Goal: Information Seeking & Learning: Learn about a topic

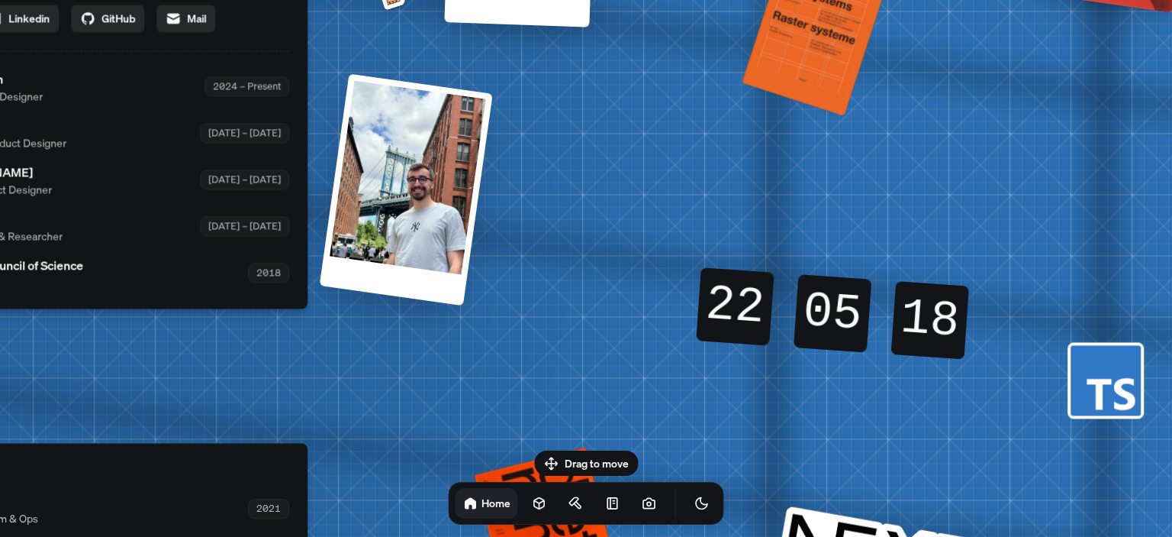
drag, startPoint x: 492, startPoint y: 211, endPoint x: 0, endPoint y: -92, distance: 577.4
click at [0, 0] on html "[PERSON_NAME] [PERSON_NAME] Design Engineer Welcome to my space on the internet…" at bounding box center [586, 0] width 1172 height 0
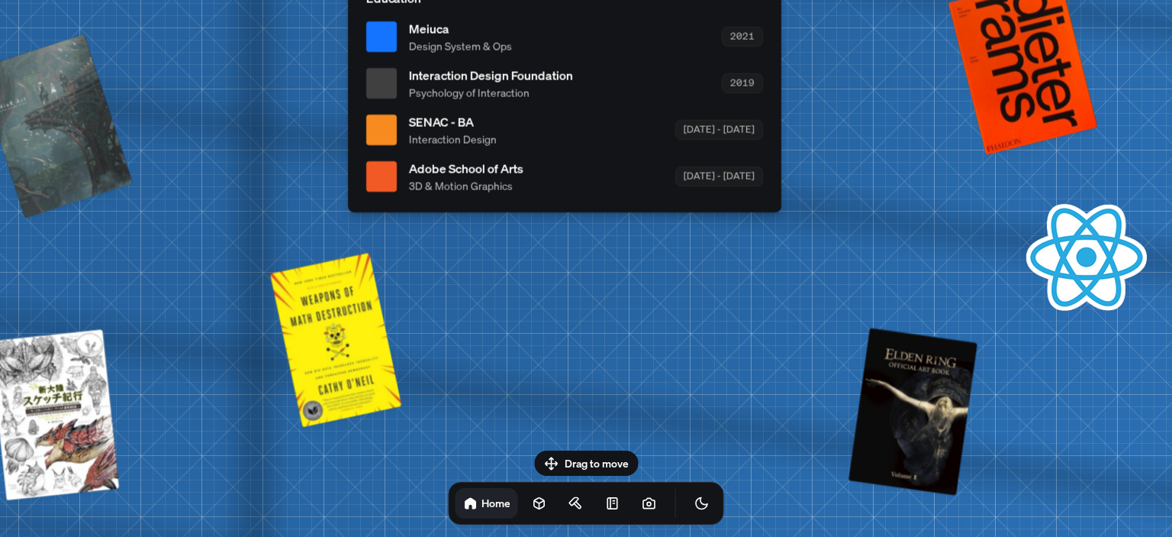
drag, startPoint x: 198, startPoint y: 466, endPoint x: 672, endPoint y: -10, distance: 671.9
click at [672, 0] on html "[PERSON_NAME] [PERSON_NAME] Design Engineer Welcome to my space on the internet…" at bounding box center [586, 0] width 1172 height 0
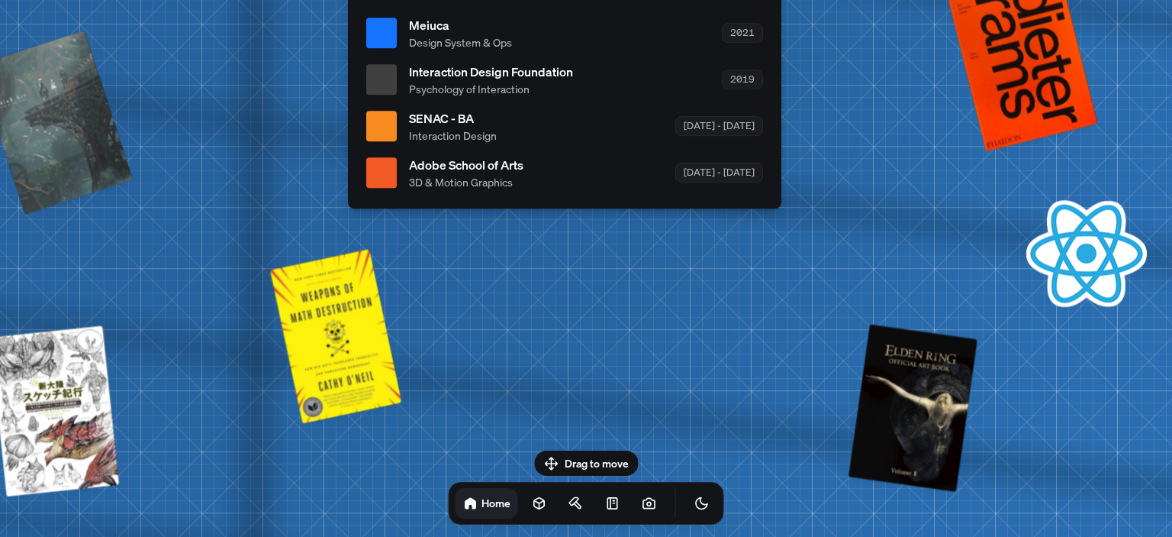
click at [416, 60] on ul "Meiuca Design System & Ops 2021 Interaction Design Foundation Psychology of Int…" at bounding box center [564, 103] width 397 height 174
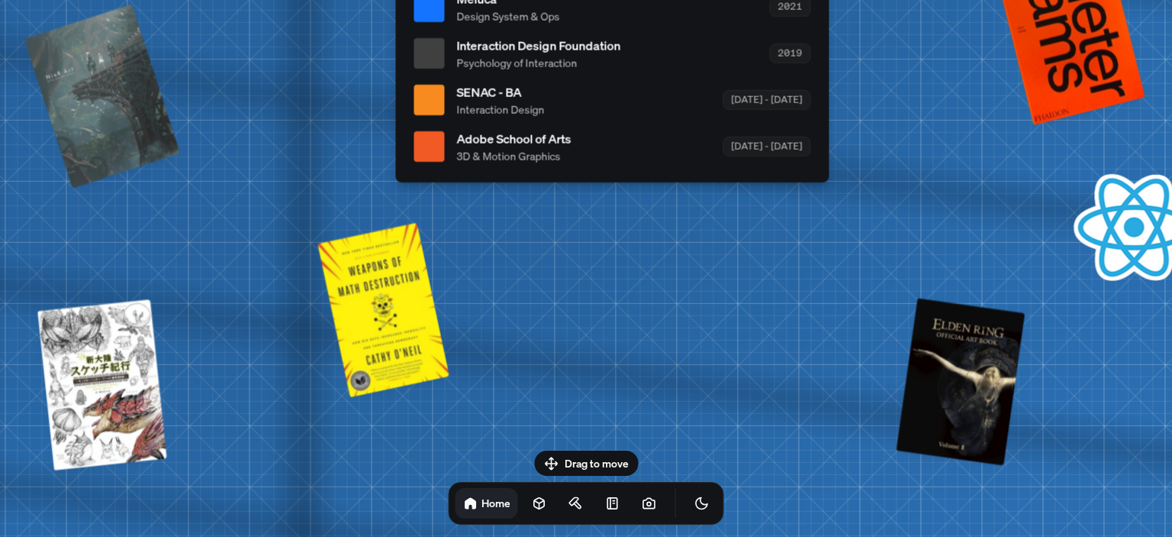
drag, startPoint x: 466, startPoint y: 160, endPoint x: 455, endPoint y: 21, distance: 140.1
click at [455, 21] on ul "Meiuca Design System & Ops 2021 Interaction Design Foundation Psychology of Int…" at bounding box center [612, 76] width 397 height 174
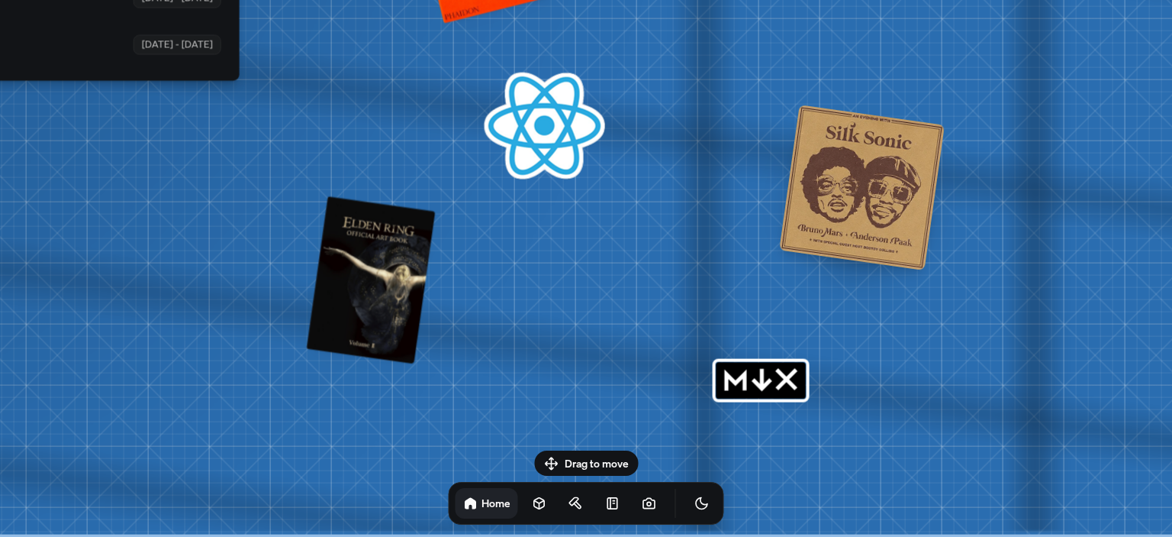
drag, startPoint x: 573, startPoint y: 375, endPoint x: 0, endPoint y: 102, distance: 634.7
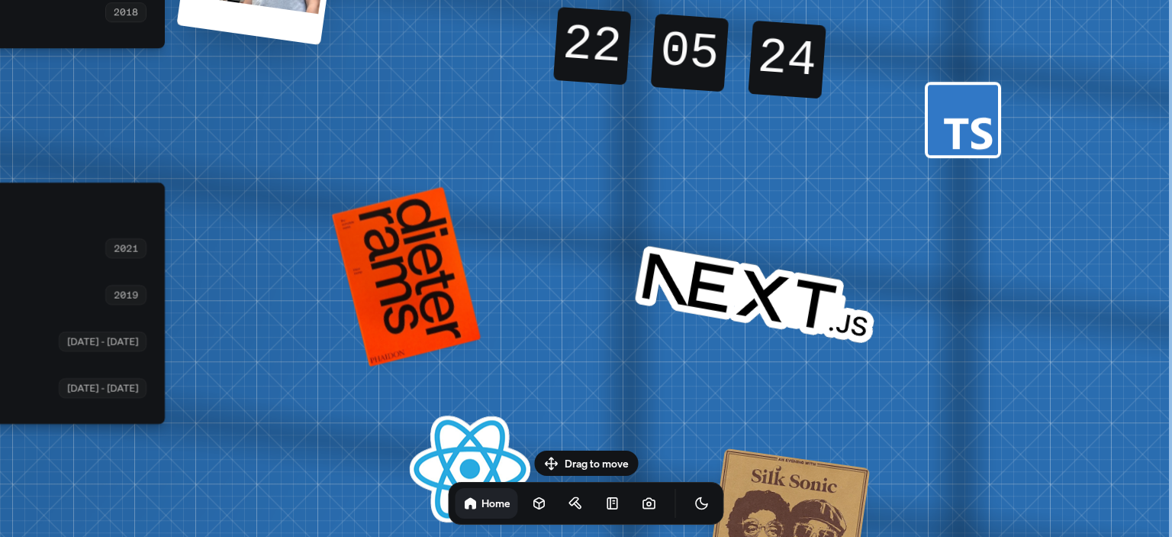
drag, startPoint x: 1094, startPoint y: 213, endPoint x: 679, endPoint y: 566, distance: 544.6
click at [679, 0] on html "[PERSON_NAME] [PERSON_NAME] Design Engineer Welcome to my space on the internet…" at bounding box center [586, 0] width 1172 height 0
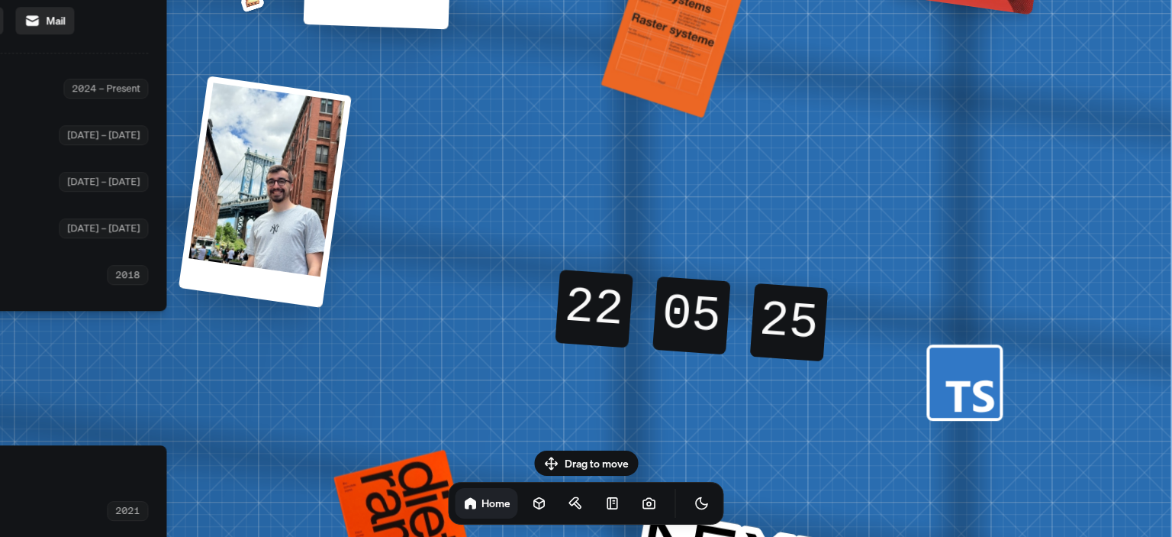
drag, startPoint x: 754, startPoint y: 125, endPoint x: 756, endPoint y: 388, distance: 262.6
click at [756, 388] on div "22 22 22 22 05 05 05 05 24 25 25 24" at bounding box center [691, 314] width 327 height 175
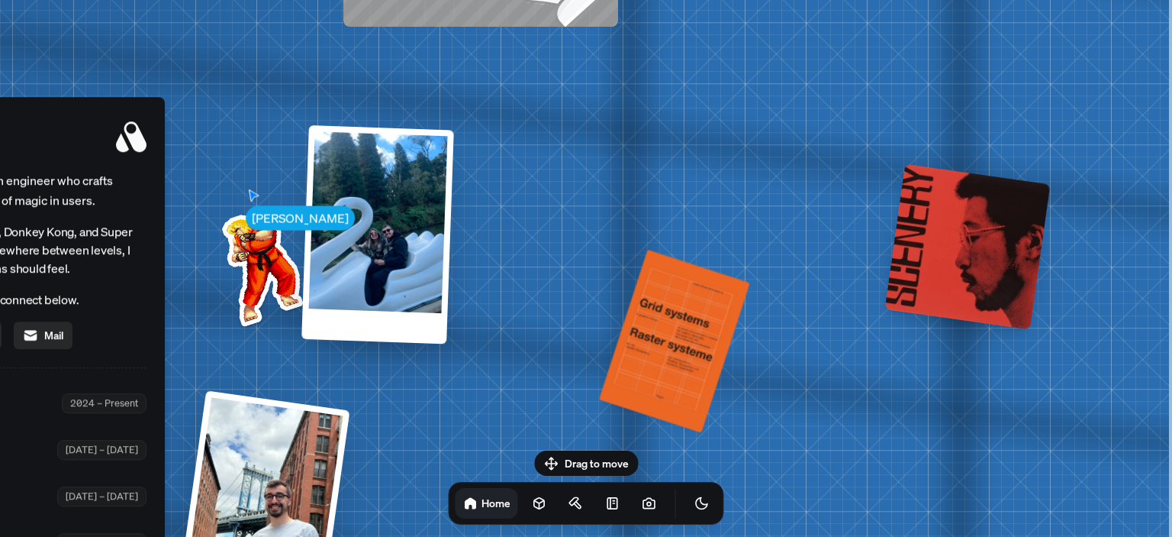
drag, startPoint x: 634, startPoint y: 182, endPoint x: 565, endPoint y: 467, distance: 293.8
click at [565, 0] on body "[PERSON_NAME] [PERSON_NAME] Design Engineer Welcome to my space on the internet…" at bounding box center [586, 0] width 1172 height 0
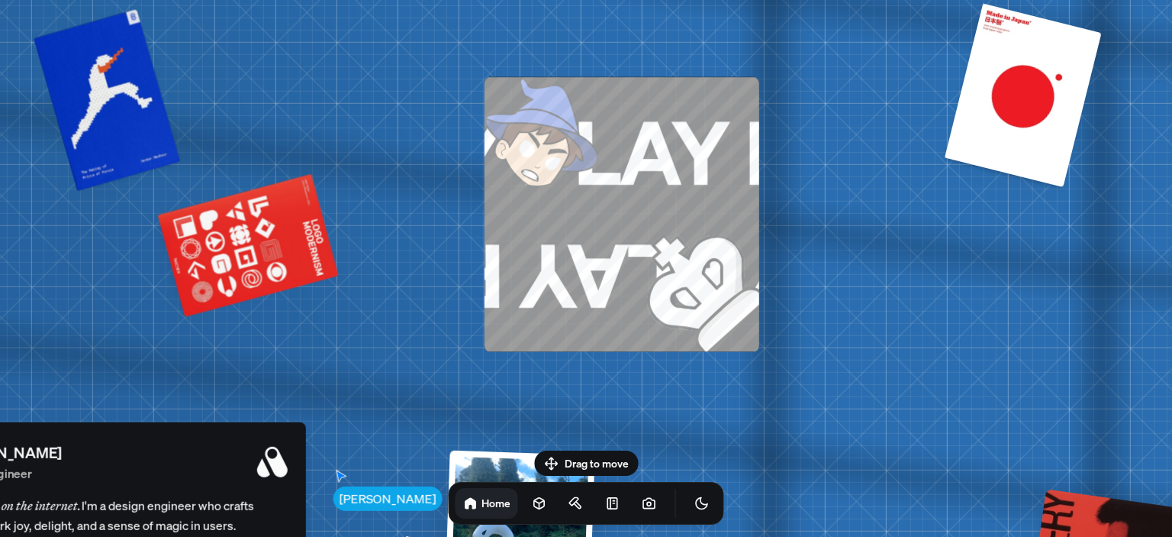
drag, startPoint x: 456, startPoint y: 126, endPoint x: 605, endPoint y: 456, distance: 362.1
click at [605, 0] on body "[PERSON_NAME] [PERSON_NAME] Design Engineer Welcome to my space on the internet…" at bounding box center [586, 0] width 1172 height 0
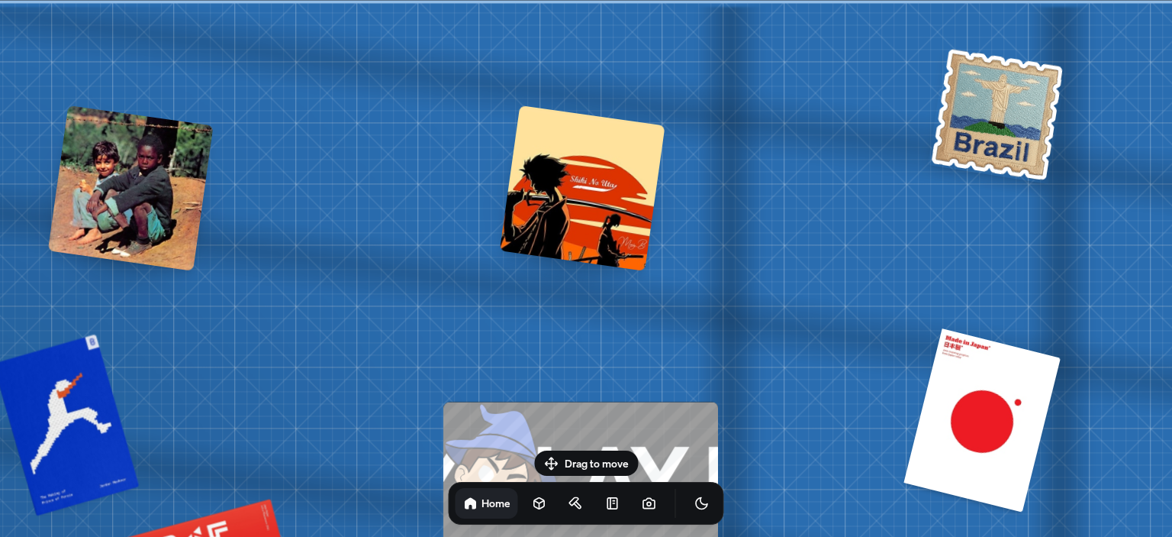
drag, startPoint x: 492, startPoint y: 156, endPoint x: 428, endPoint y: 504, distance: 353.0
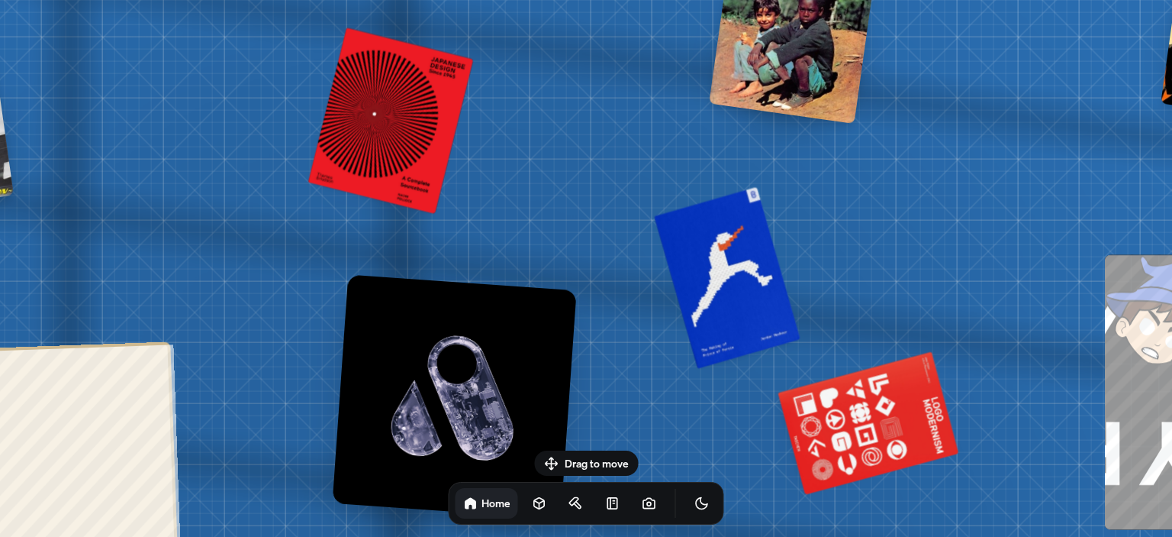
drag, startPoint x: 339, startPoint y: 350, endPoint x: 1055, endPoint y: 185, distance: 734.5
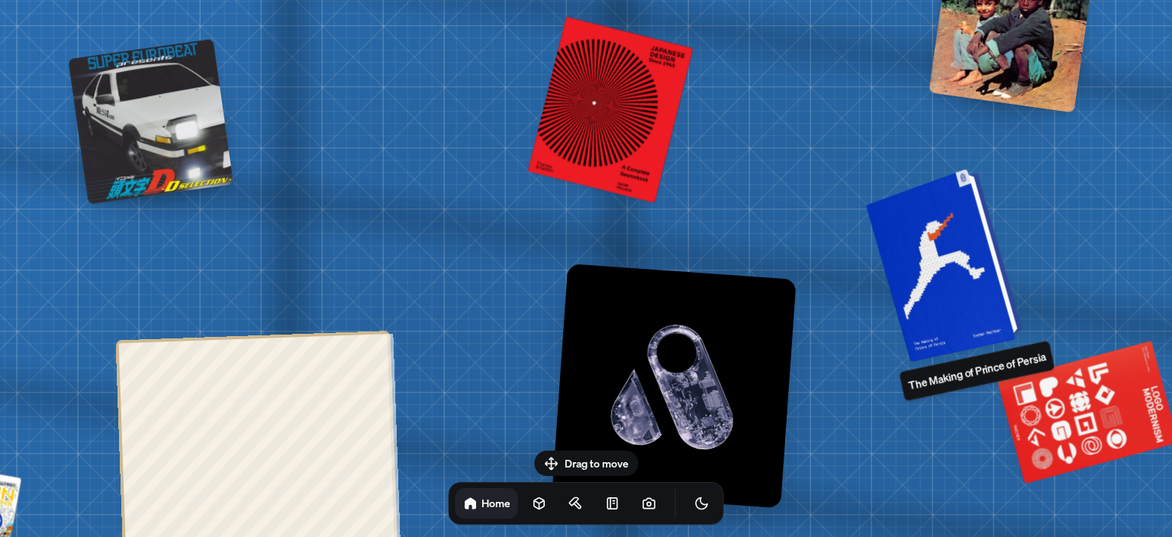
drag, startPoint x: 835, startPoint y: 274, endPoint x: 1162, endPoint y: 290, distance: 327.8
click at [1020, 290] on div at bounding box center [947, 263] width 145 height 186
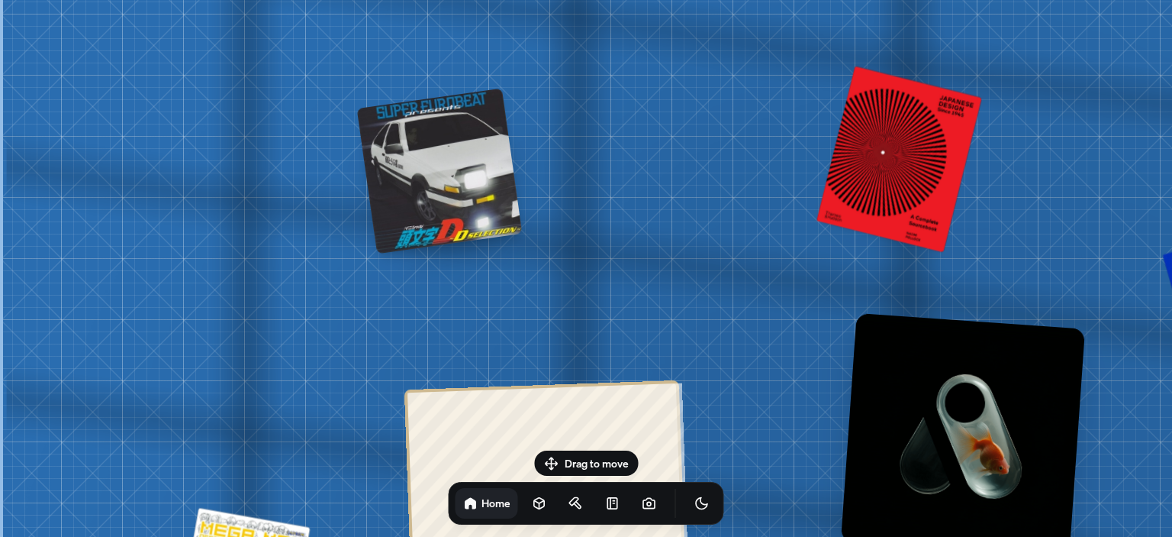
drag, startPoint x: 437, startPoint y: 134, endPoint x: 580, endPoint y: 167, distance: 147.4
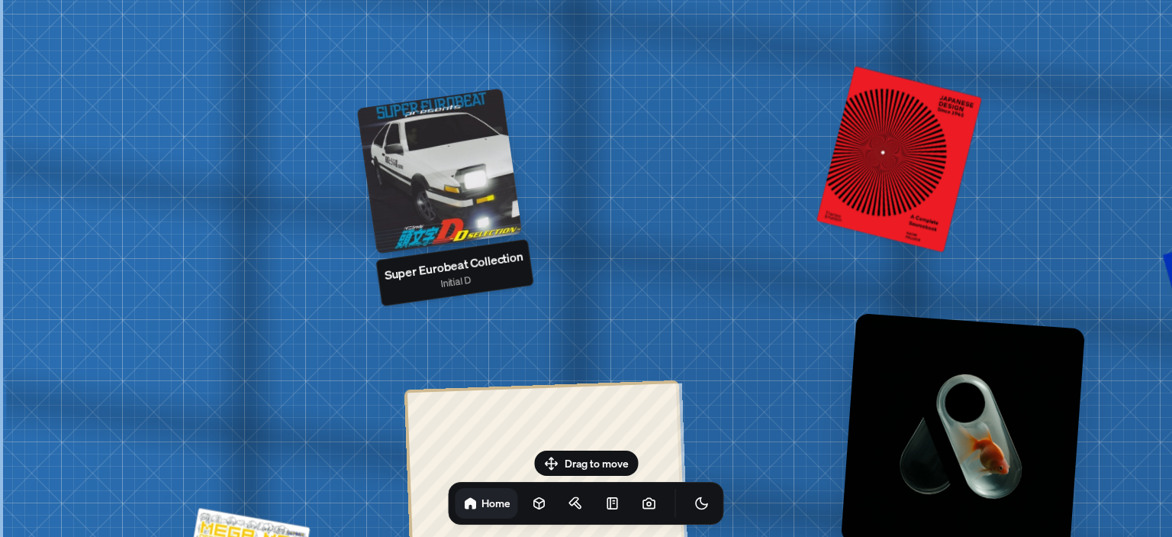
click at [448, 207] on div at bounding box center [440, 171] width 166 height 166
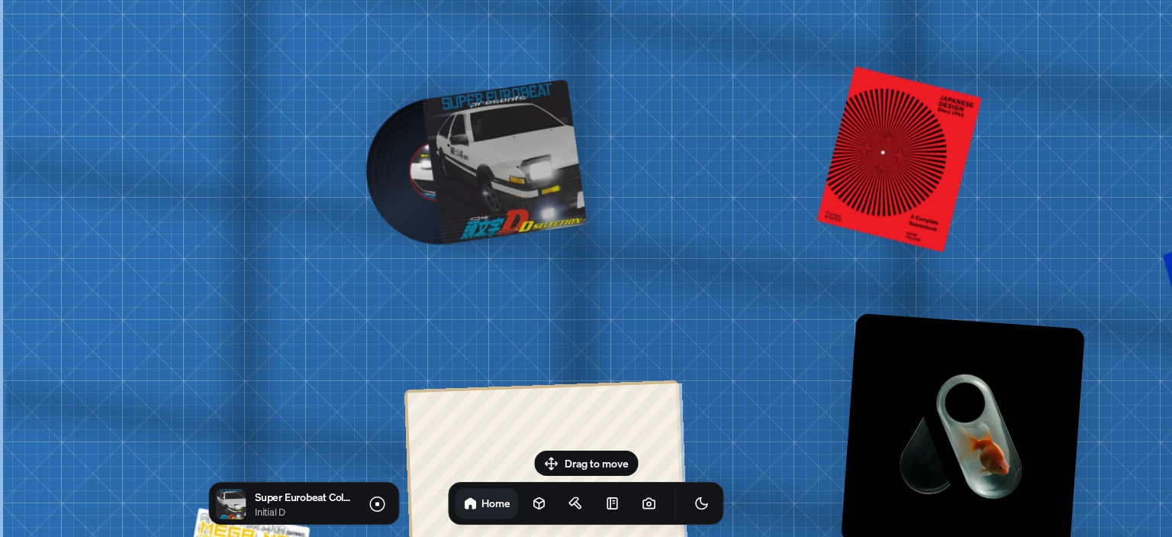
click at [498, 173] on div at bounding box center [505, 162] width 166 height 166
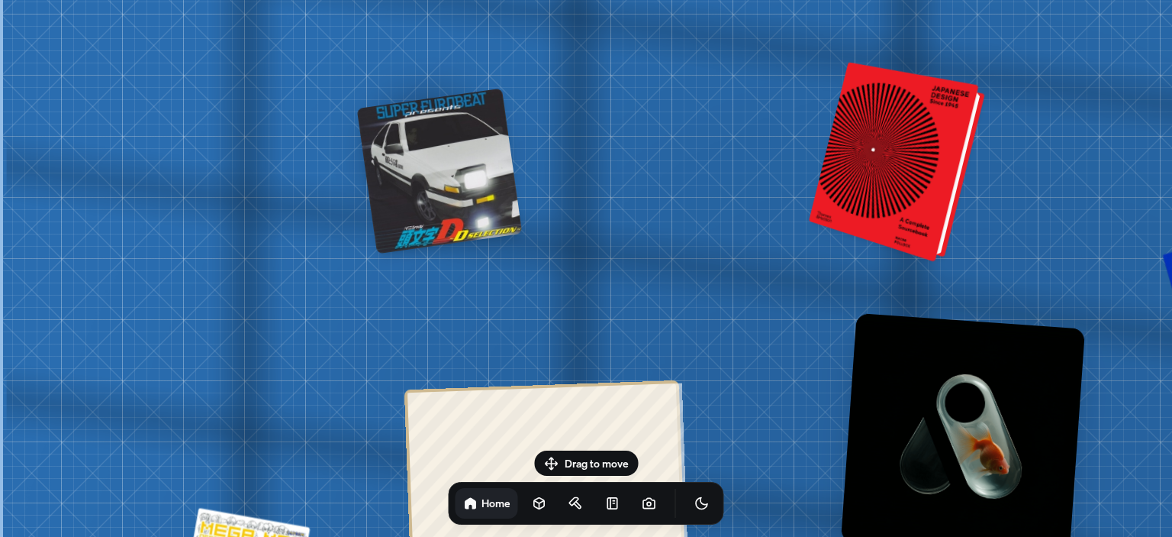
click at [947, 176] on div at bounding box center [900, 162] width 164 height 192
click at [846, 158] on div at bounding box center [900, 162] width 164 height 192
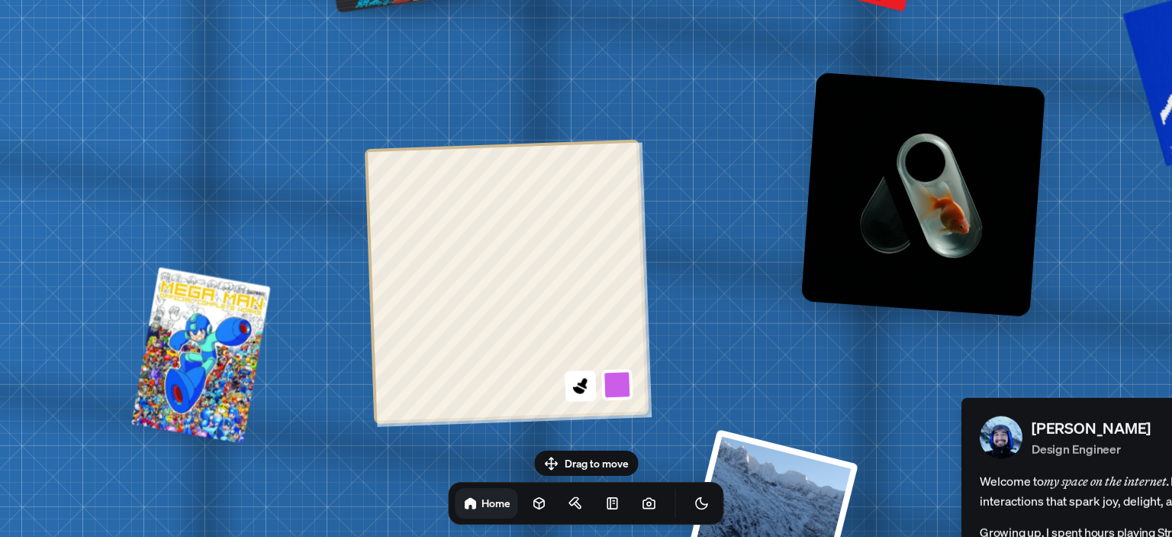
drag, startPoint x: 766, startPoint y: 395, endPoint x: 720, endPoint y: 118, distance: 281.4
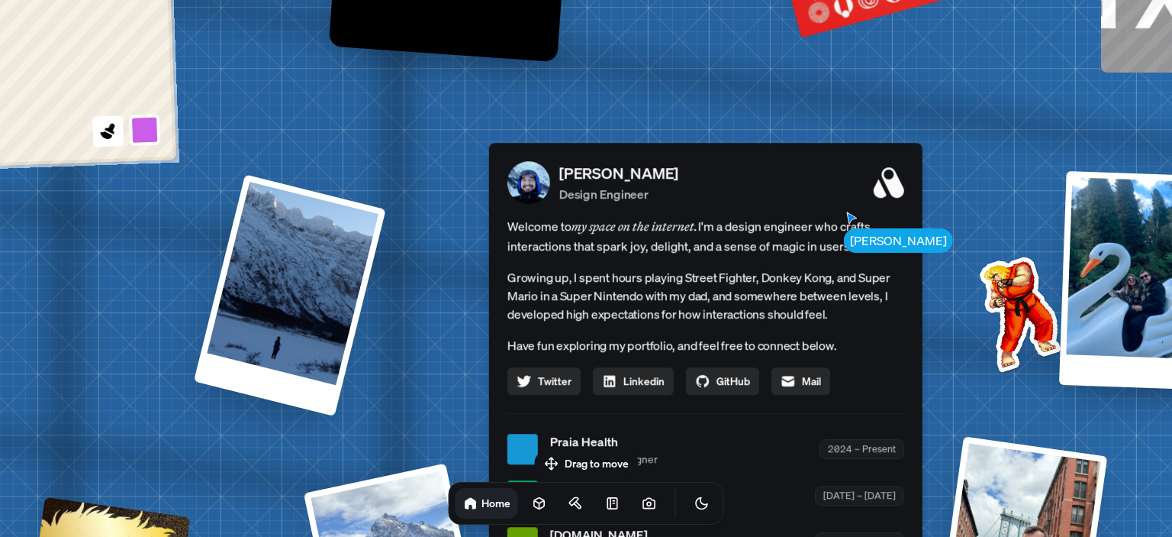
drag, startPoint x: 891, startPoint y: 153, endPoint x: 428, endPoint y: -56, distance: 508.3
click at [428, 0] on html "[PERSON_NAME] [PERSON_NAME] Design Engineer Welcome to my space on the internet…" at bounding box center [586, 0] width 1172 height 0
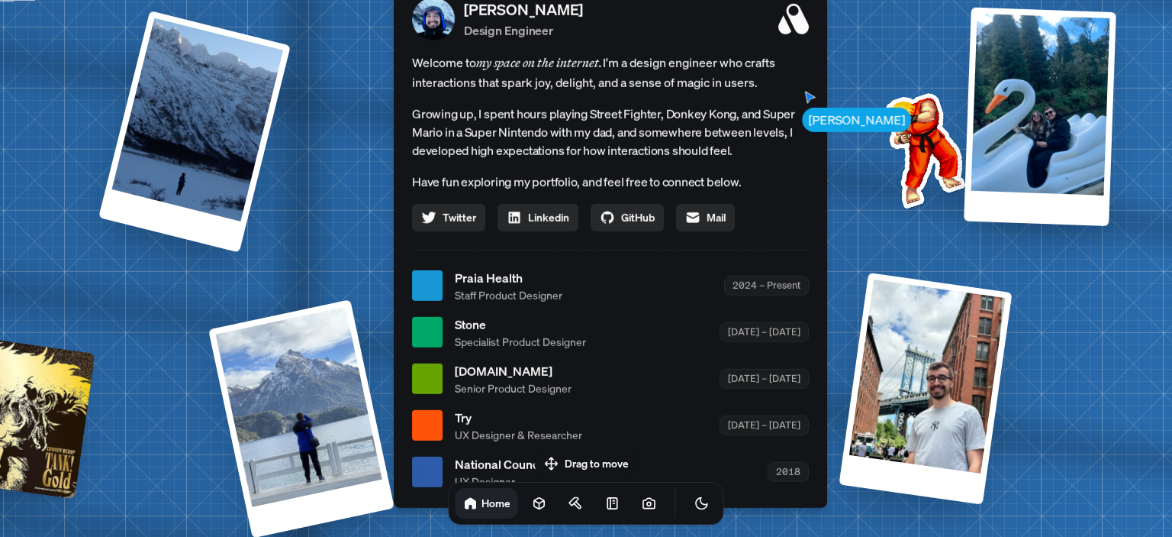
drag, startPoint x: 655, startPoint y: 336, endPoint x: 577, endPoint y: 192, distance: 163.2
click at [577, 192] on div "Welcome to my space on the internet. I'm a design engineer who crafts interacti…" at bounding box center [610, 141] width 397 height 179
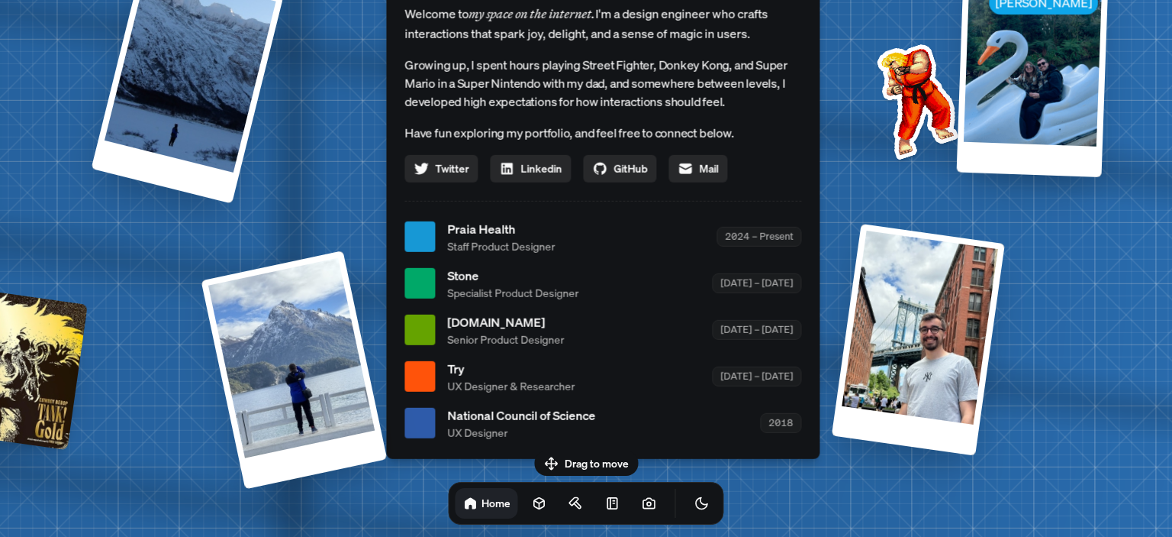
drag, startPoint x: 587, startPoint y: 412, endPoint x: 584, endPoint y: 372, distance: 40.6
click at [584, 372] on div "Try UX Designer & Researcher [DATE] – [DATE]" at bounding box center [624, 376] width 354 height 34
drag, startPoint x: 585, startPoint y: 450, endPoint x: 617, endPoint y: 375, distance: 81.8
click at [617, 0] on body "[PERSON_NAME] [PERSON_NAME] Design Engineer Welcome to my space on the internet…" at bounding box center [586, 0] width 1172 height 0
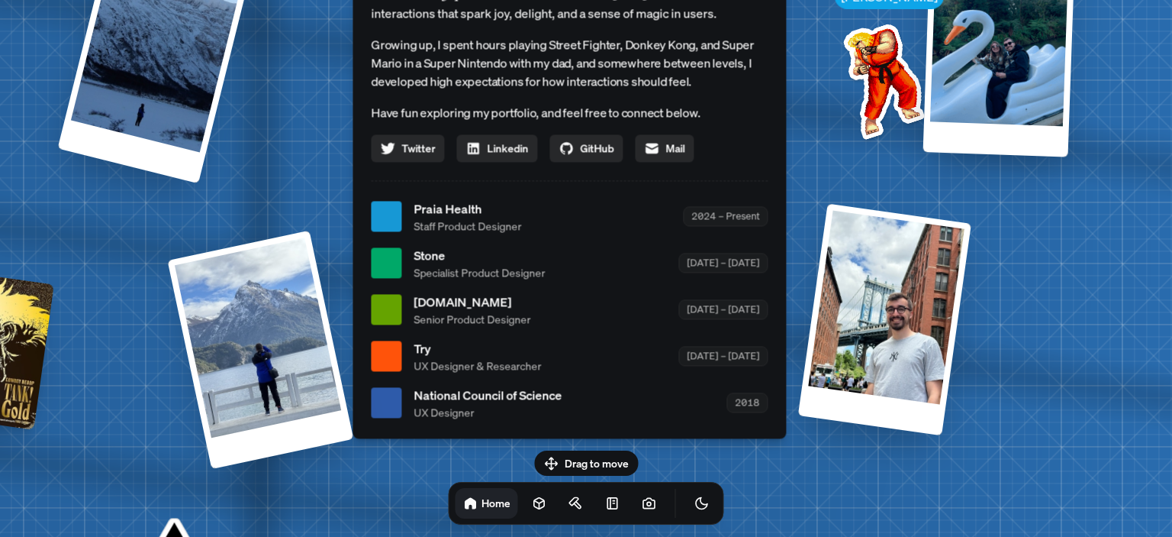
drag, startPoint x: 617, startPoint y: 372, endPoint x: 522, endPoint y: 317, distance: 109.8
click at [522, 339] on div "Try UX Designer & Researcher [DATE] – [DATE]" at bounding box center [591, 356] width 354 height 34
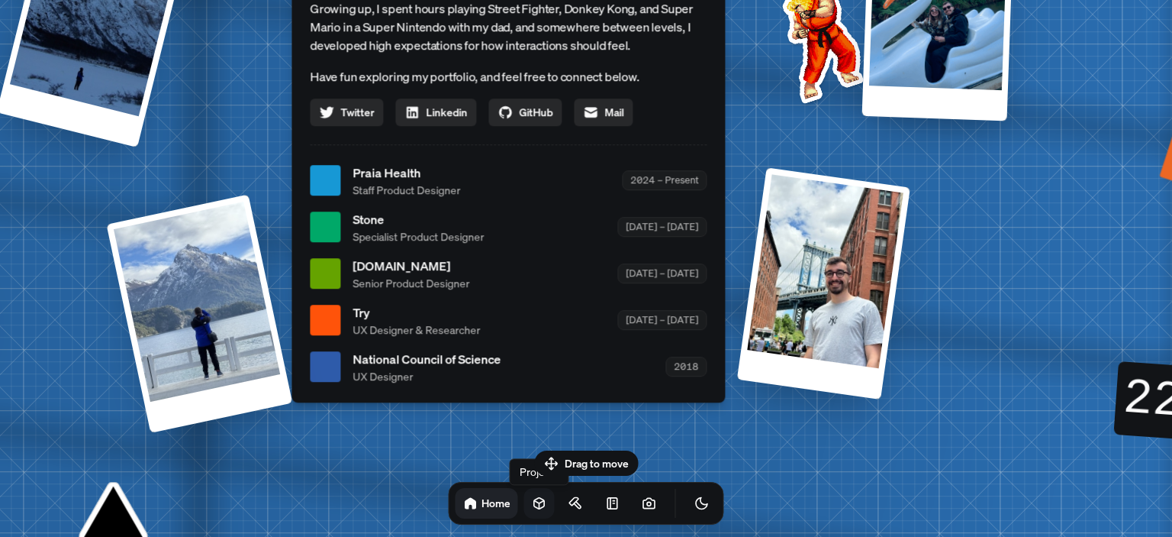
click at [528, 504] on link at bounding box center [539, 503] width 31 height 31
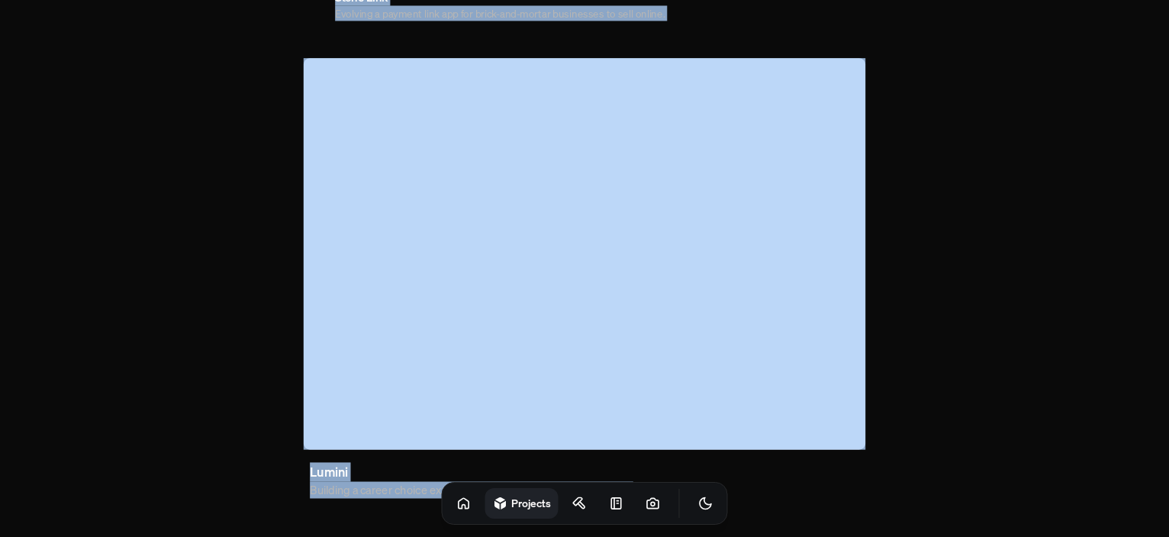
scroll to position [1037, 0]
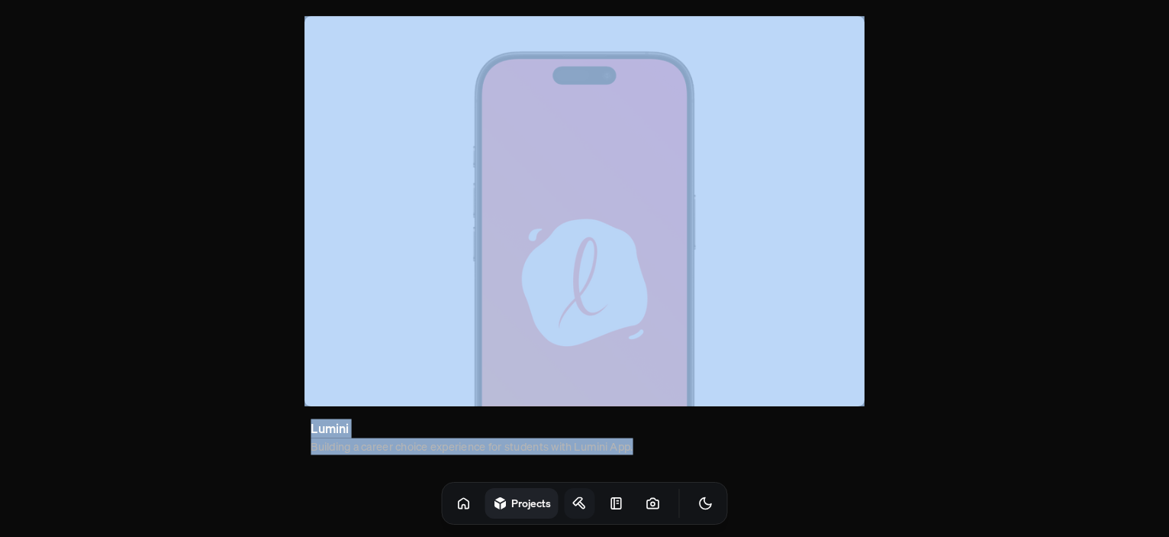
click at [571, 507] on link at bounding box center [580, 503] width 31 height 31
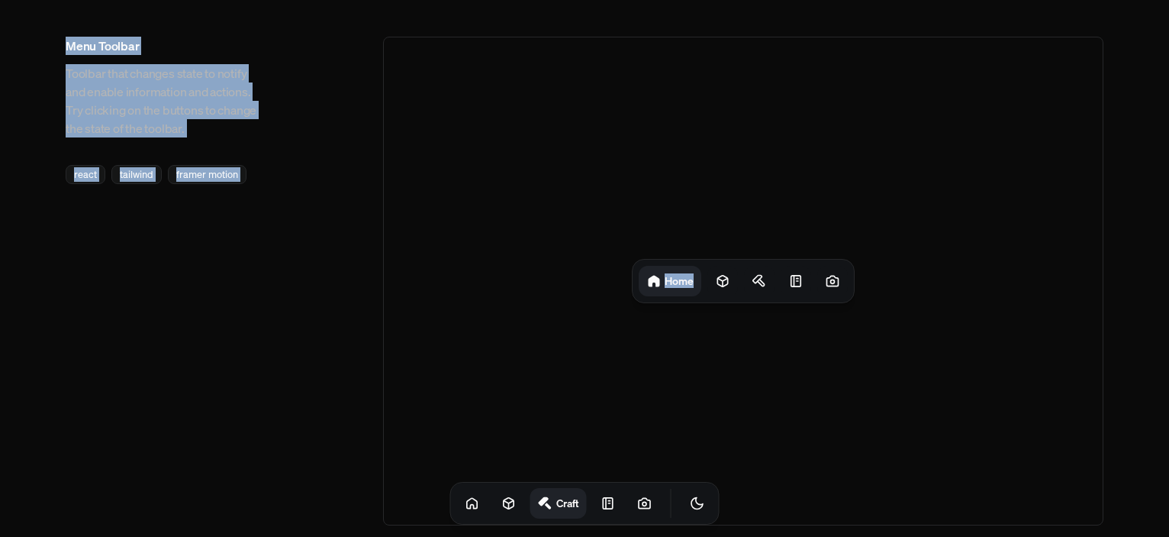
click at [250, 204] on div "Menu Toolbar Toolbar that changes state to notify and enable information and ac…" at bounding box center [585, 281] width 1038 height 488
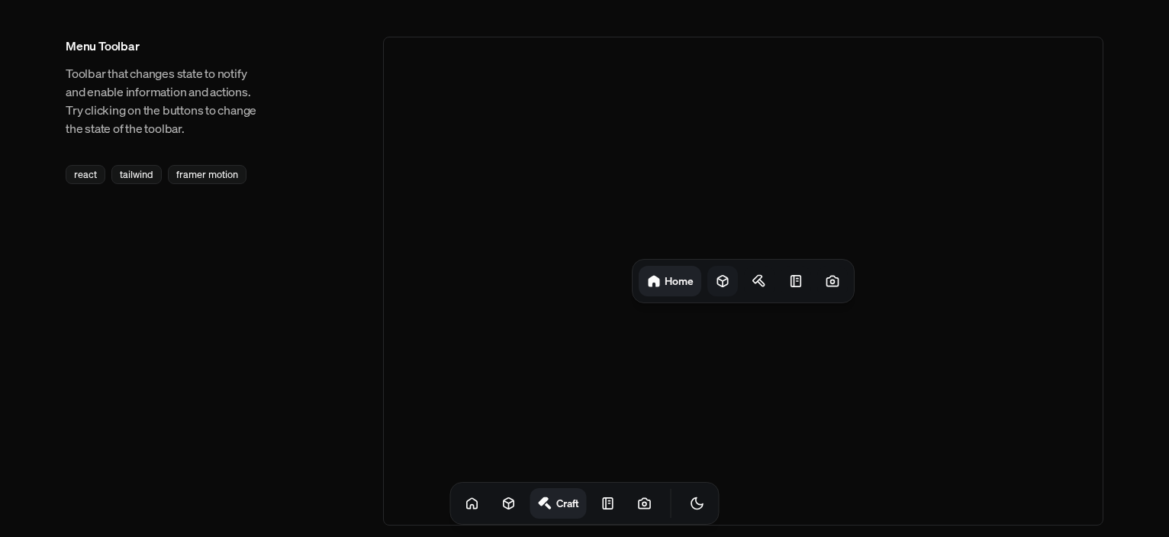
click at [733, 293] on div at bounding box center [723, 281] width 31 height 31
click at [759, 289] on div at bounding box center [764, 281] width 31 height 31
click at [775, 286] on div "Projects Craft" at bounding box center [743, 281] width 221 height 43
click at [791, 287] on icon at bounding box center [792, 280] width 15 height 15
click at [827, 292] on div at bounding box center [833, 281] width 31 height 31
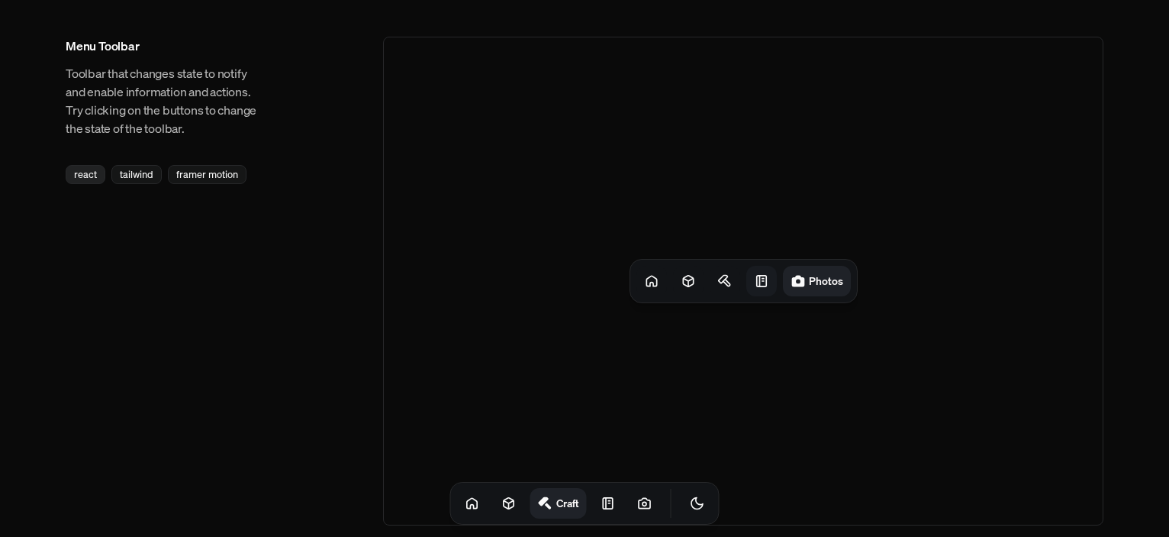
click at [85, 182] on div "react" at bounding box center [86, 174] width 40 height 19
click at [601, 505] on icon at bounding box center [608, 502] width 15 height 15
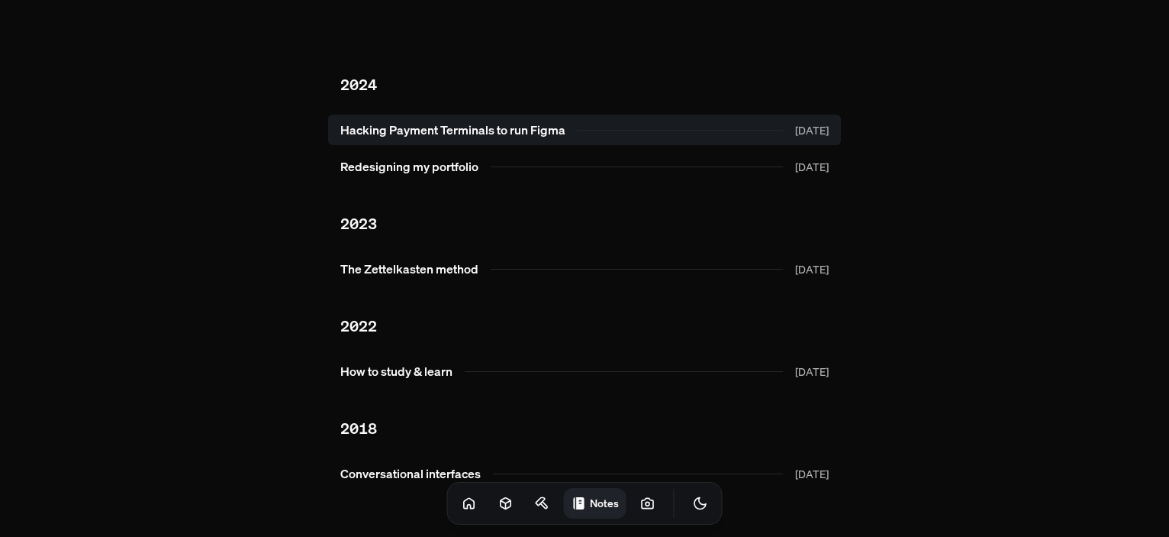
click at [528, 118] on link "Hacking Payment Terminals to run Figma [DATE]" at bounding box center [584, 129] width 513 height 31
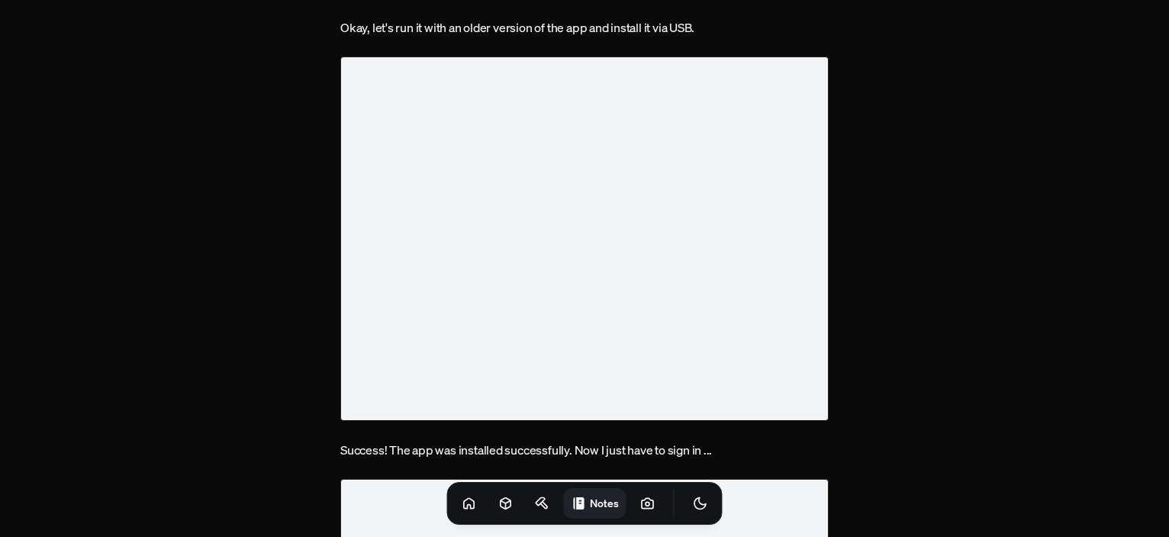
scroll to position [1450, 0]
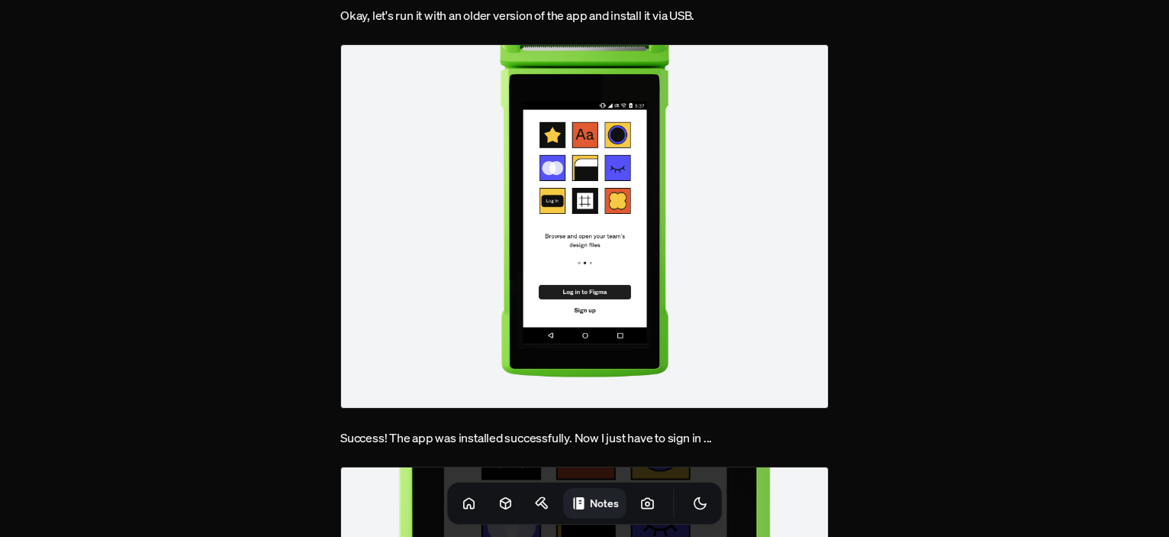
click at [646, 501] on div "Notes" at bounding box center [585, 503] width 276 height 43
click at [642, 499] on link at bounding box center [648, 503] width 31 height 31
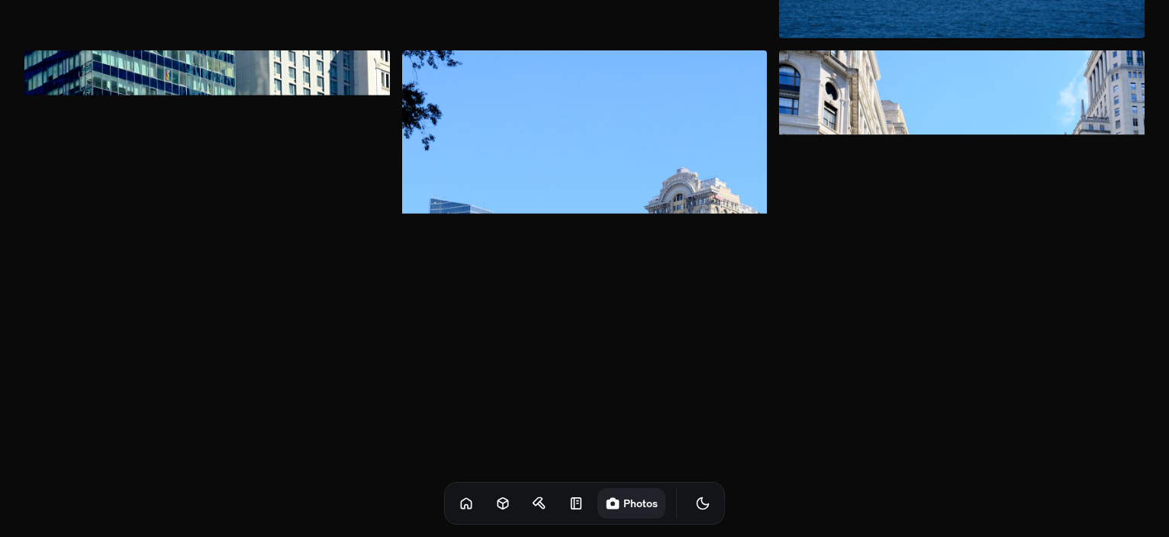
scroll to position [2442, 0]
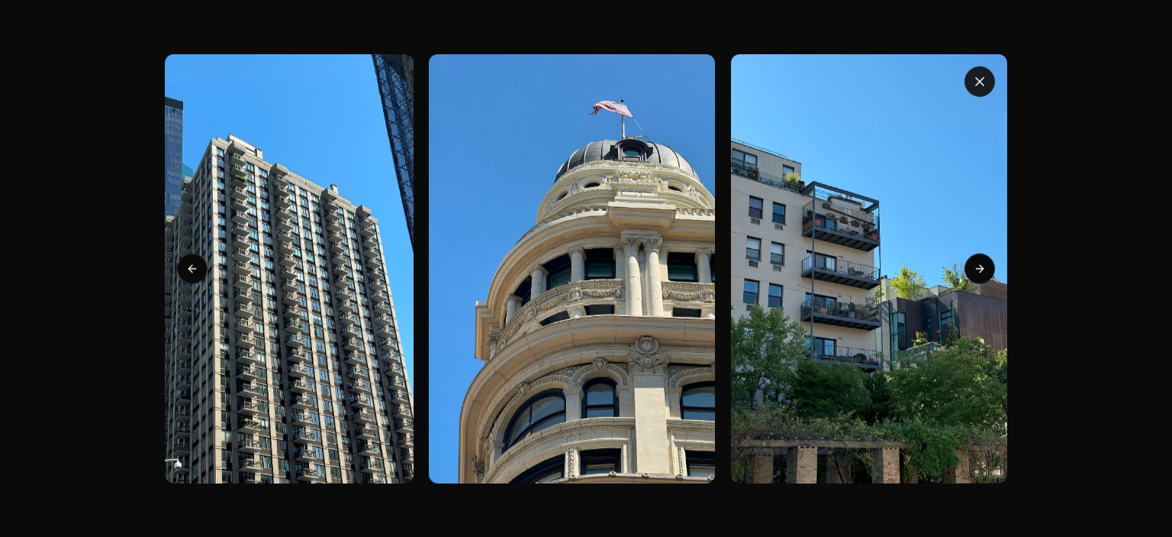
click at [988, 73] on button "button" at bounding box center [980, 81] width 31 height 31
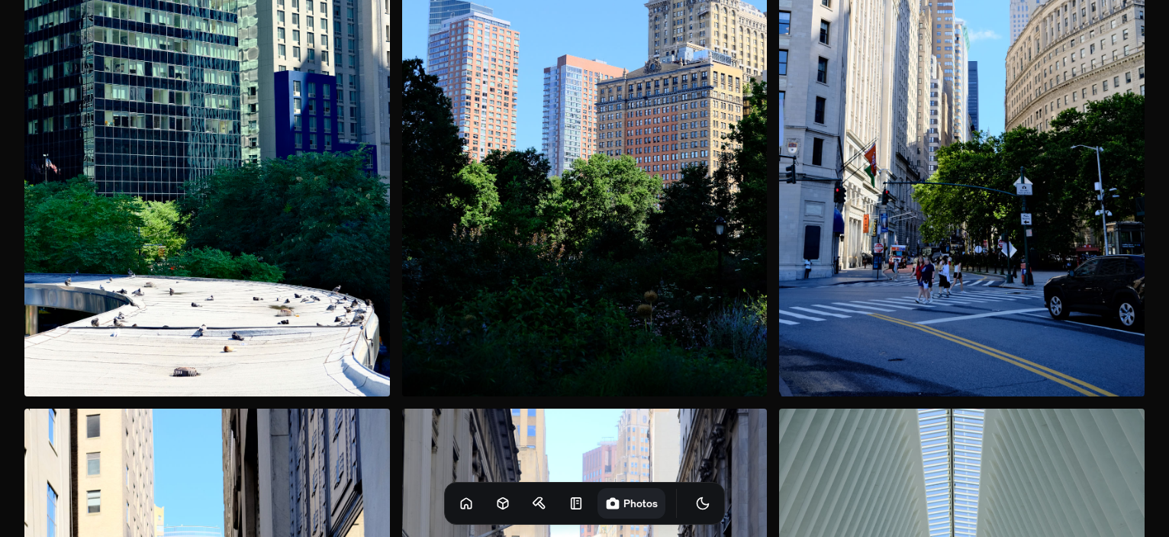
scroll to position [2748, 0]
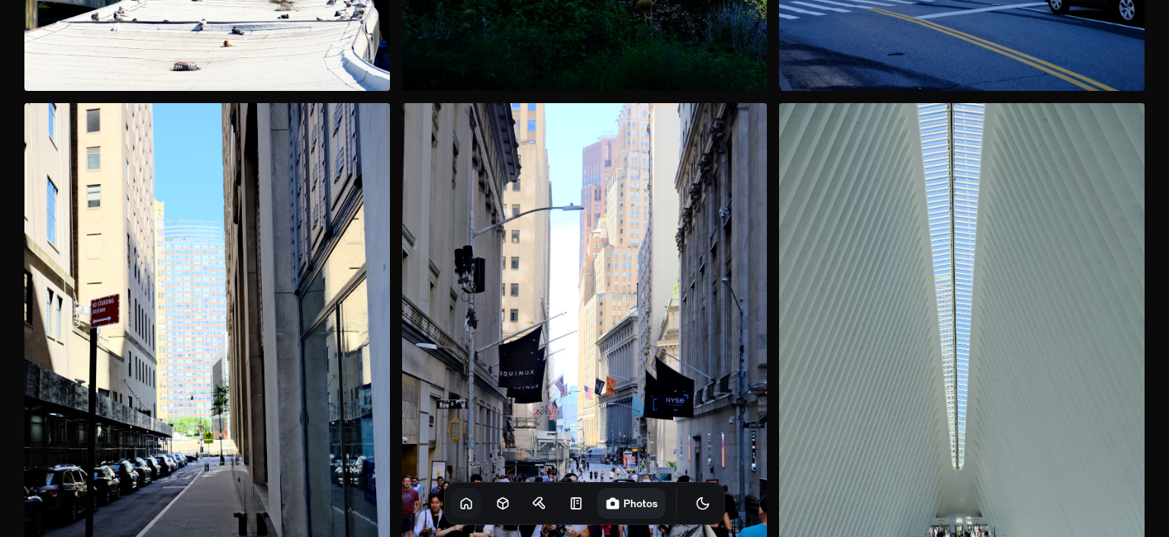
click at [451, 504] on link at bounding box center [466, 503] width 31 height 31
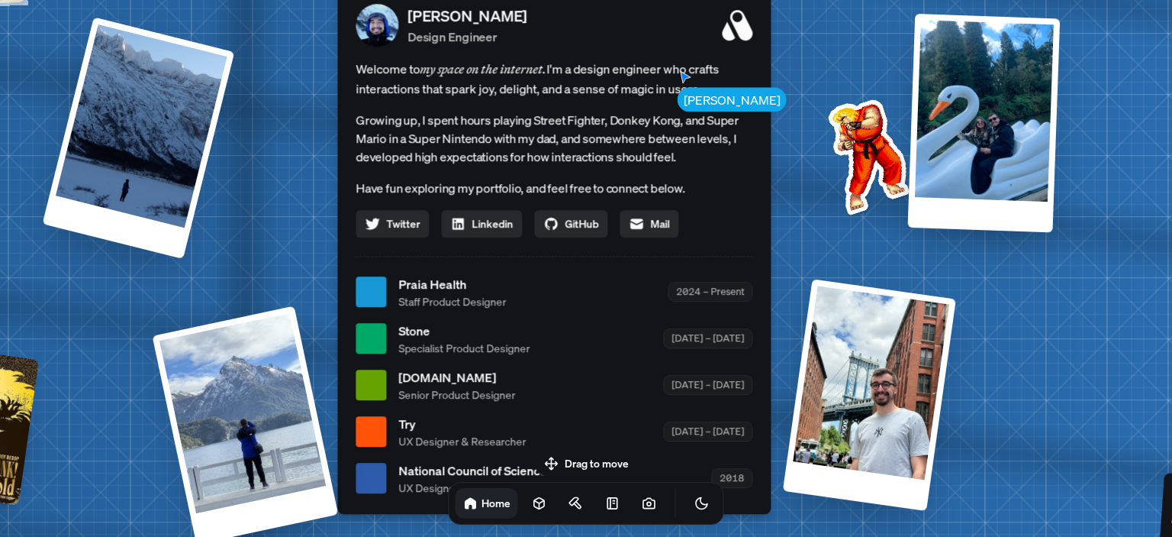
drag, startPoint x: 527, startPoint y: 270, endPoint x: 463, endPoint y: 282, distance: 65.1
click at [463, 282] on span "Praia Health" at bounding box center [452, 284] width 108 height 18
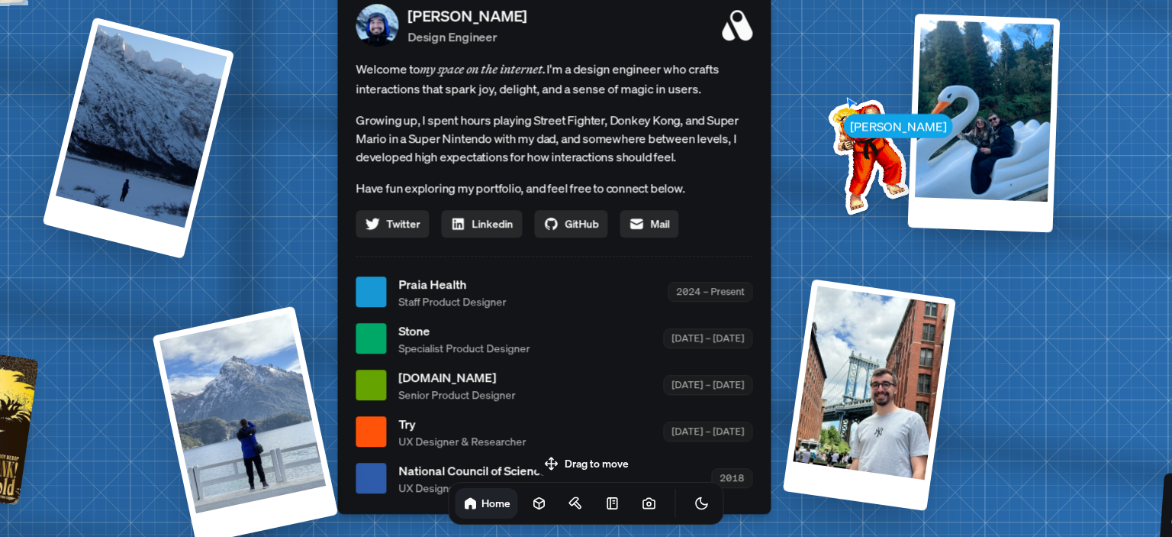
click at [805, 211] on div "[PERSON_NAME] [PERSON_NAME] Design Engineer Welcome to my space on the internet…" at bounding box center [557, 292] width 2284 height 2000
